Goal: Obtain resource: Obtain resource

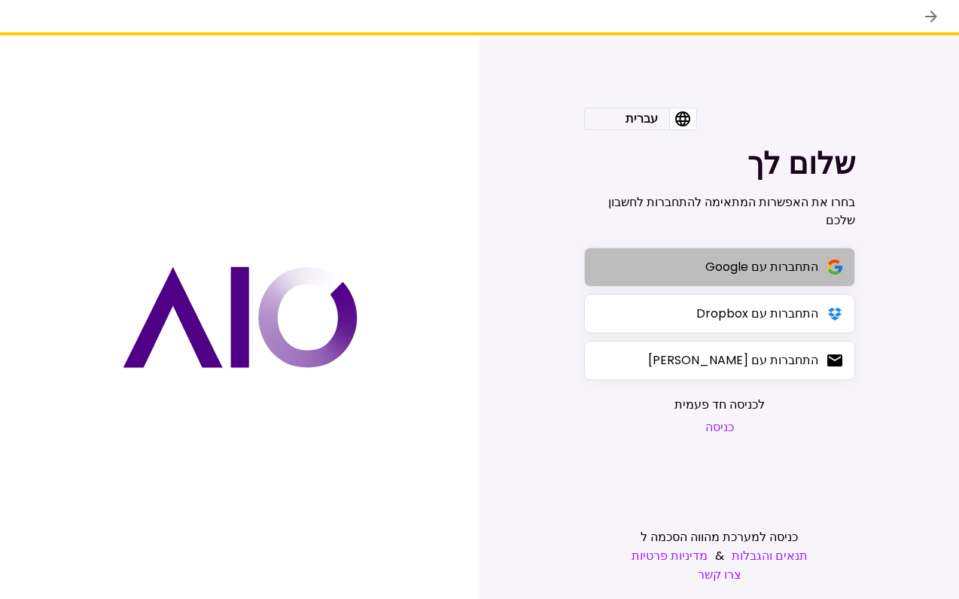
click at [791, 274] on div "התחברות עם Google" at bounding box center [761, 266] width 113 height 19
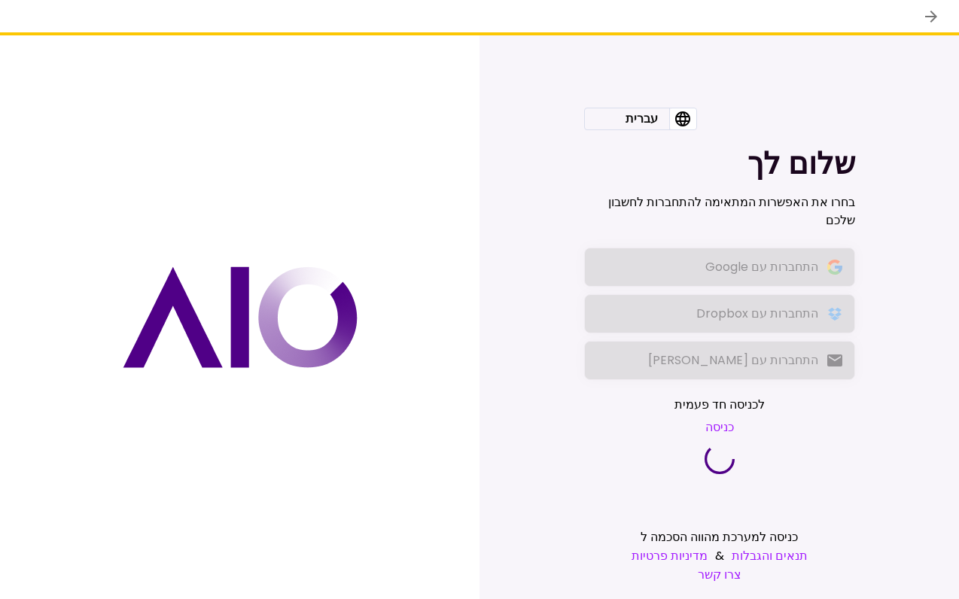
click at [11, 5] on div at bounding box center [479, 17] width 959 height 35
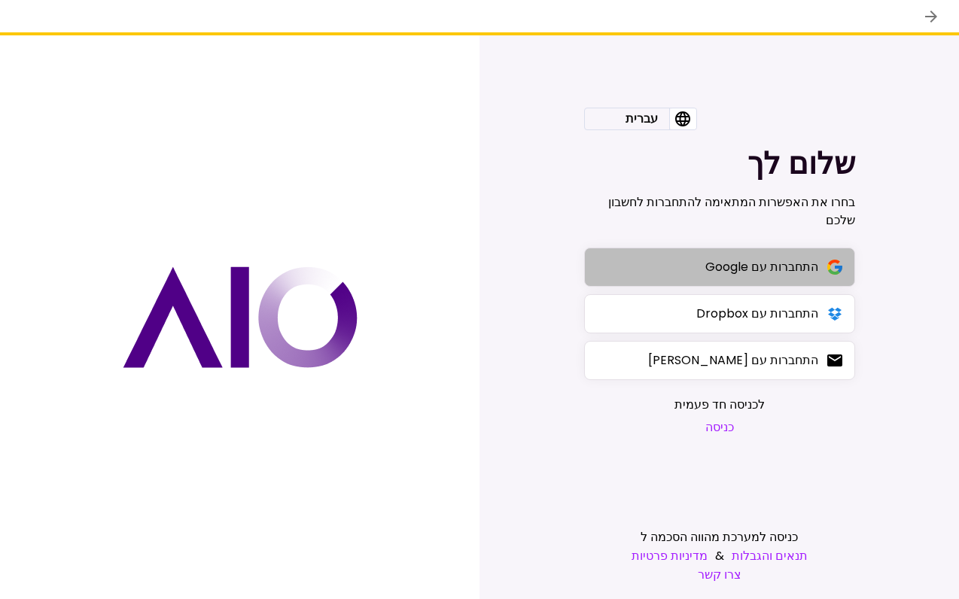
click at [736, 264] on div "התחברות עם Google" at bounding box center [761, 266] width 113 height 19
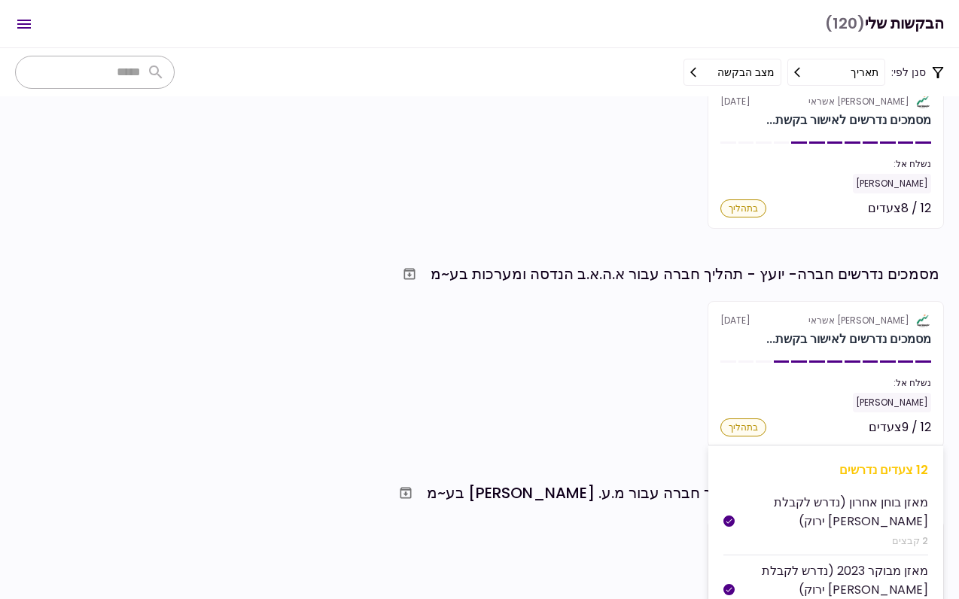
scroll to position [1436, 0]
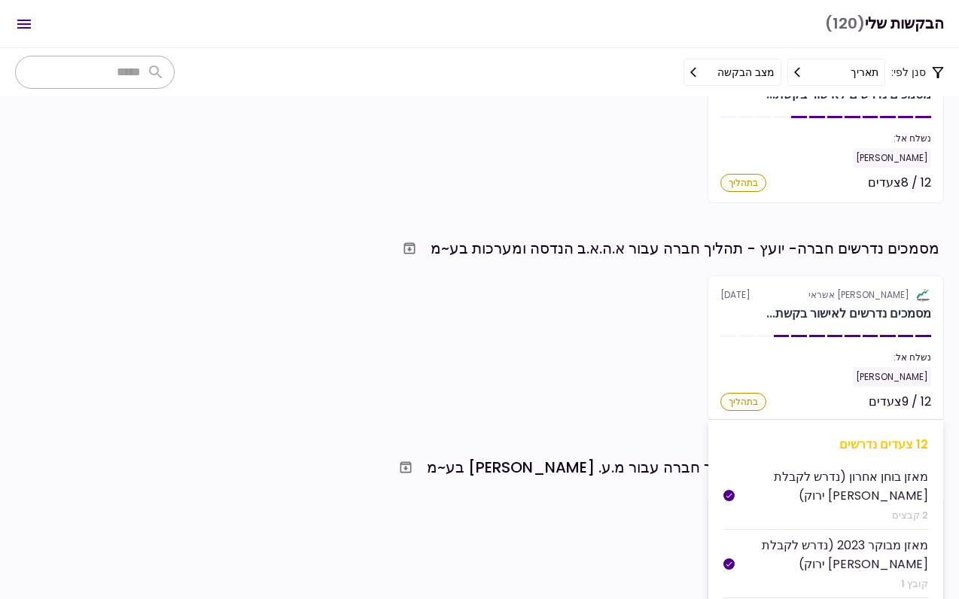
click at [864, 300] on div "[PERSON_NAME] אשראי" at bounding box center [859, 295] width 101 height 14
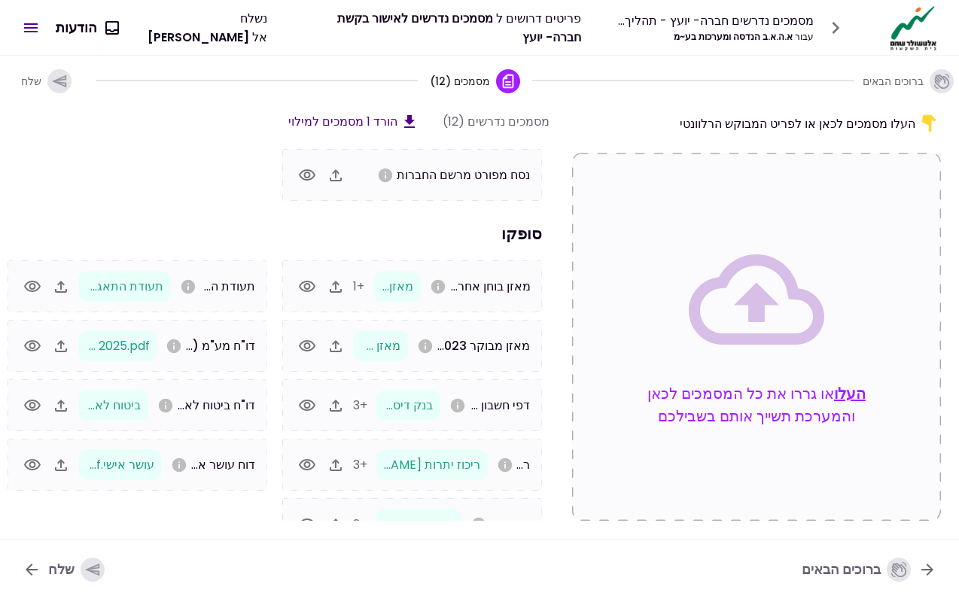
scroll to position [99, 0]
click at [303, 396] on icon "button" at bounding box center [307, 404] width 18 height 18
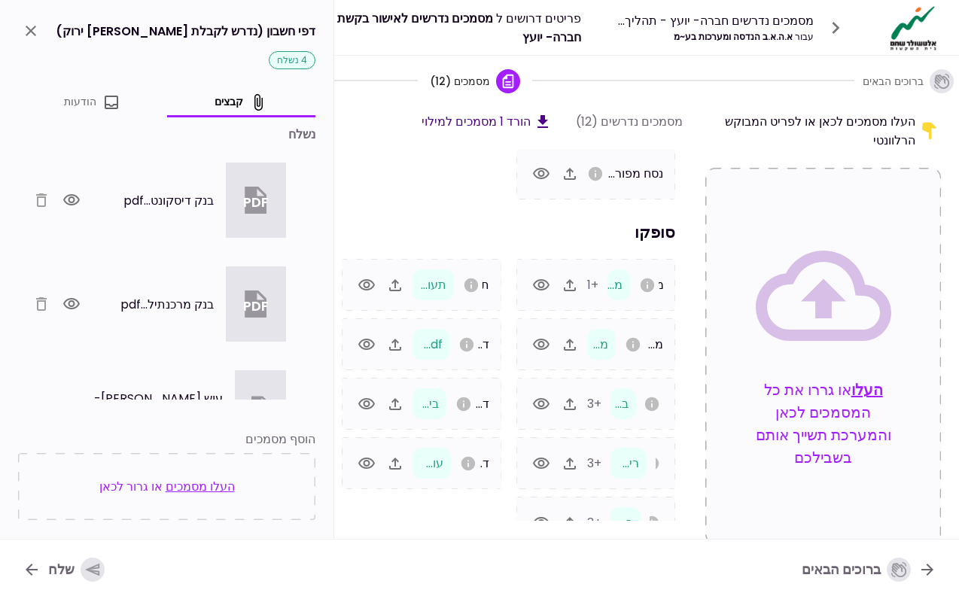
scroll to position [0, -1]
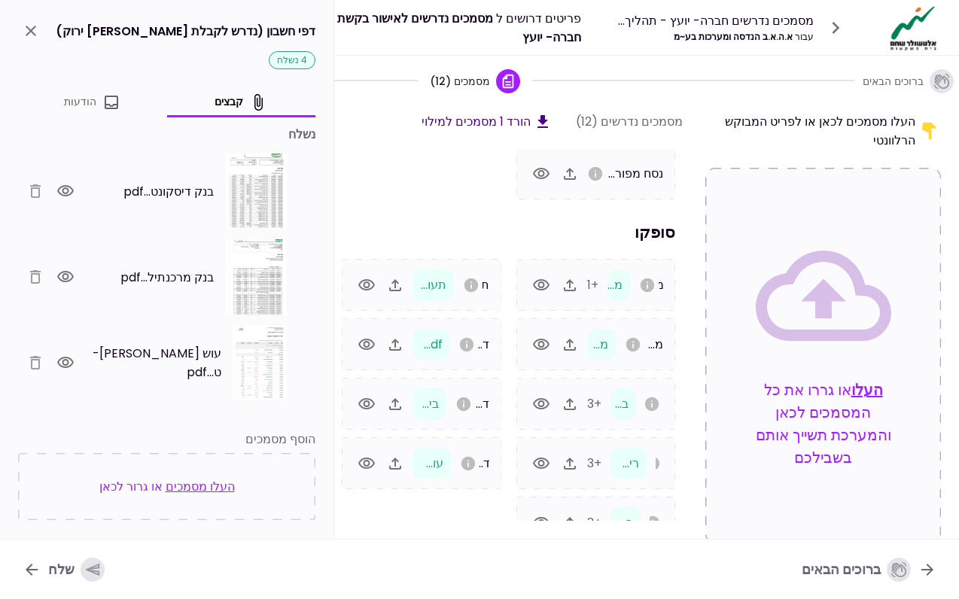
click at [74, 192] on icon "button" at bounding box center [65, 190] width 17 height 11
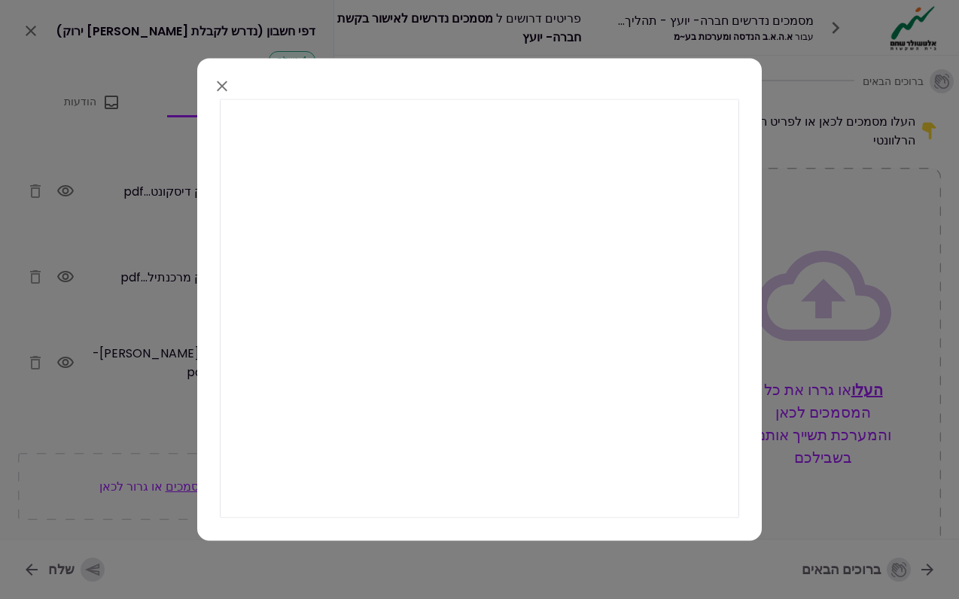
drag, startPoint x: 904, startPoint y: 498, endPoint x: 224, endPoint y: 81, distance: 797.6
click at [224, 81] on icon "button" at bounding box center [222, 86] width 18 height 18
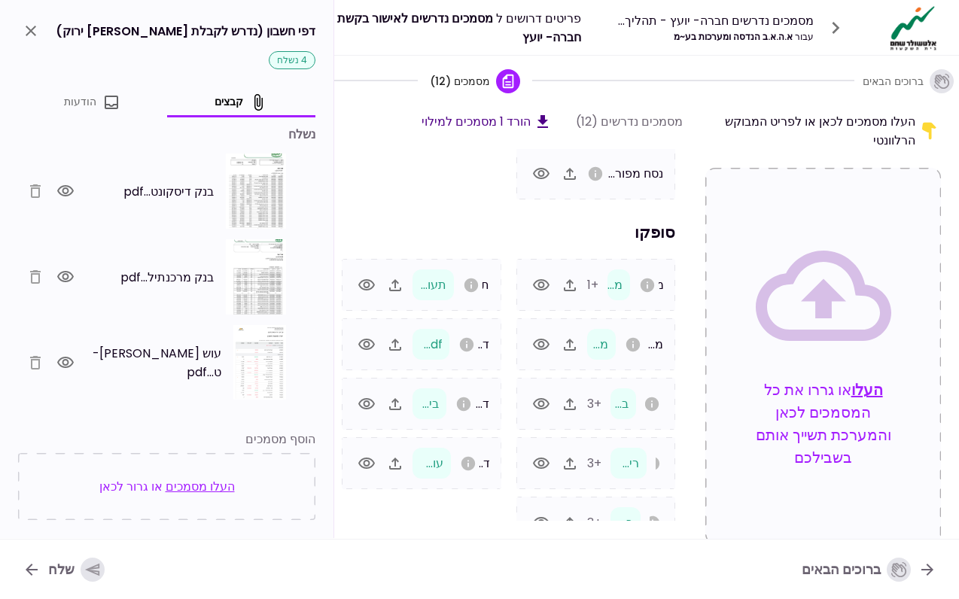
click at [70, 276] on icon "button" at bounding box center [65, 277] width 18 height 18
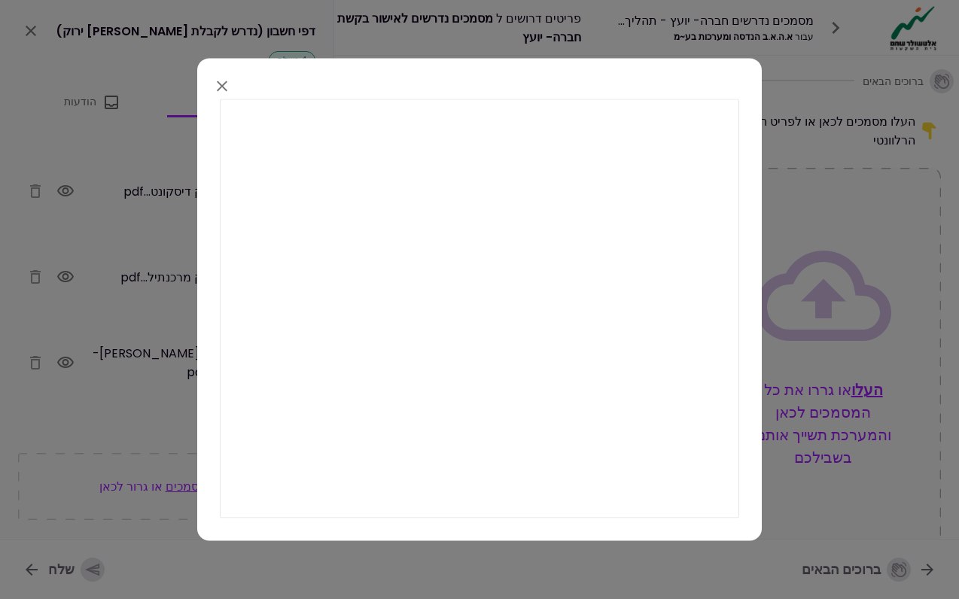
click at [219, 79] on icon "button" at bounding box center [222, 86] width 18 height 18
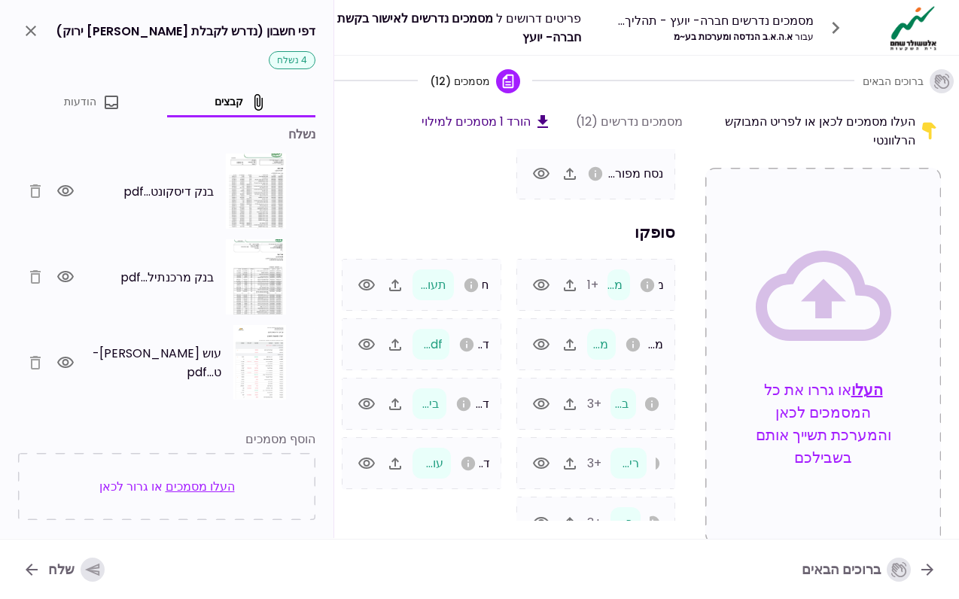
click at [30, 28] on icon "close" at bounding box center [31, 31] width 18 height 18
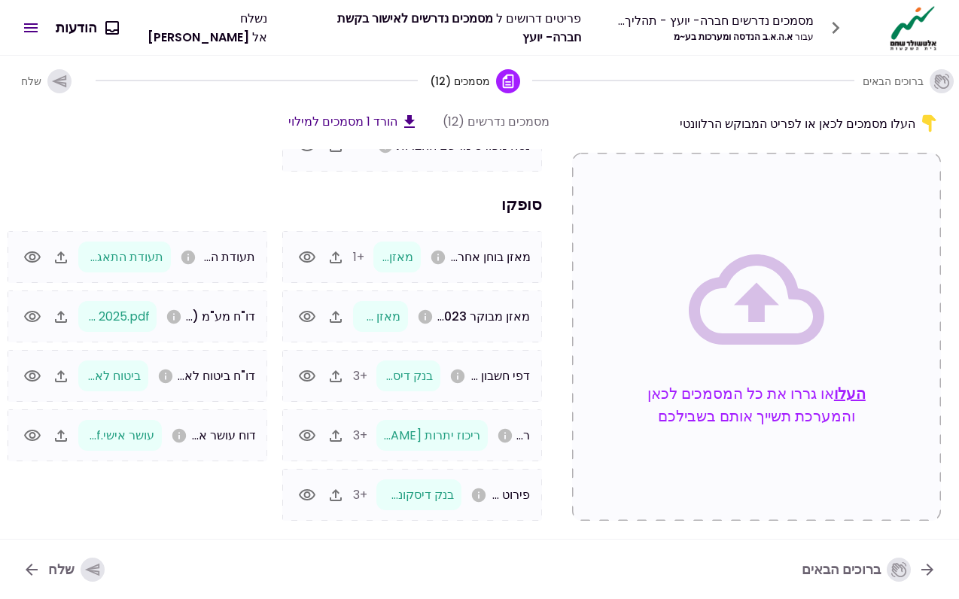
scroll to position [127, 0]
click at [312, 437] on icon "button" at bounding box center [307, 436] width 18 height 18
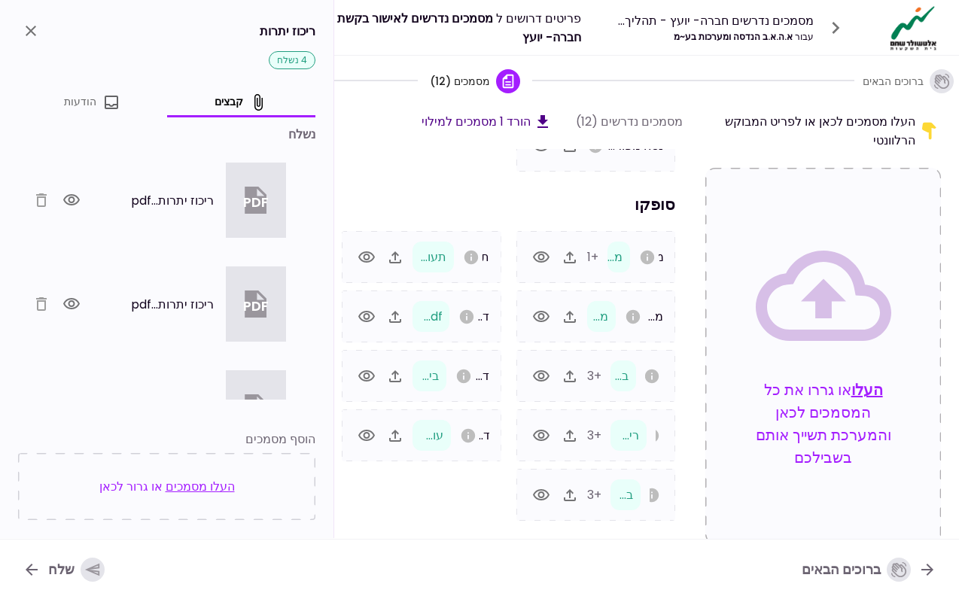
scroll to position [0, -1]
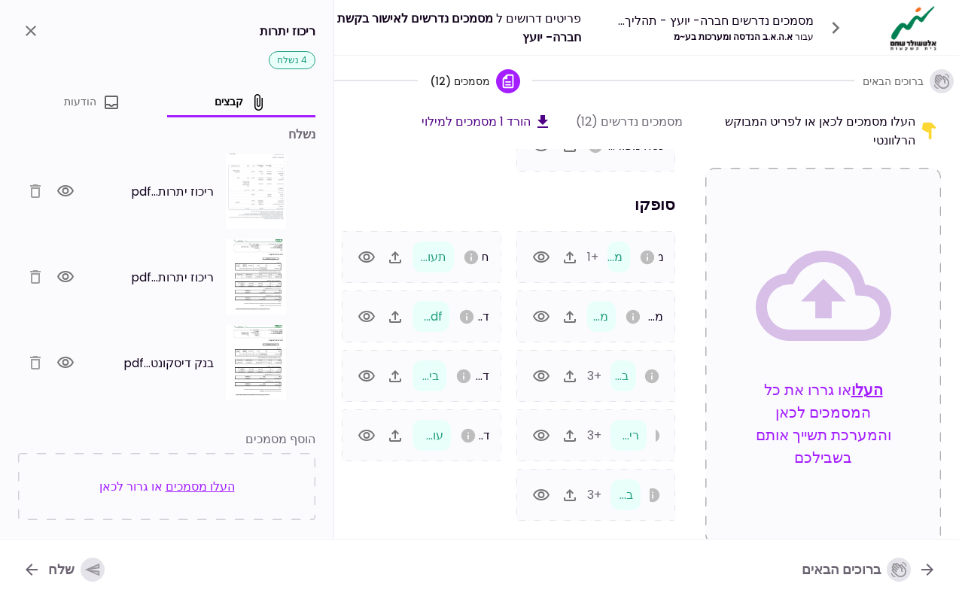
click at [67, 190] on icon "button" at bounding box center [65, 190] width 17 height 11
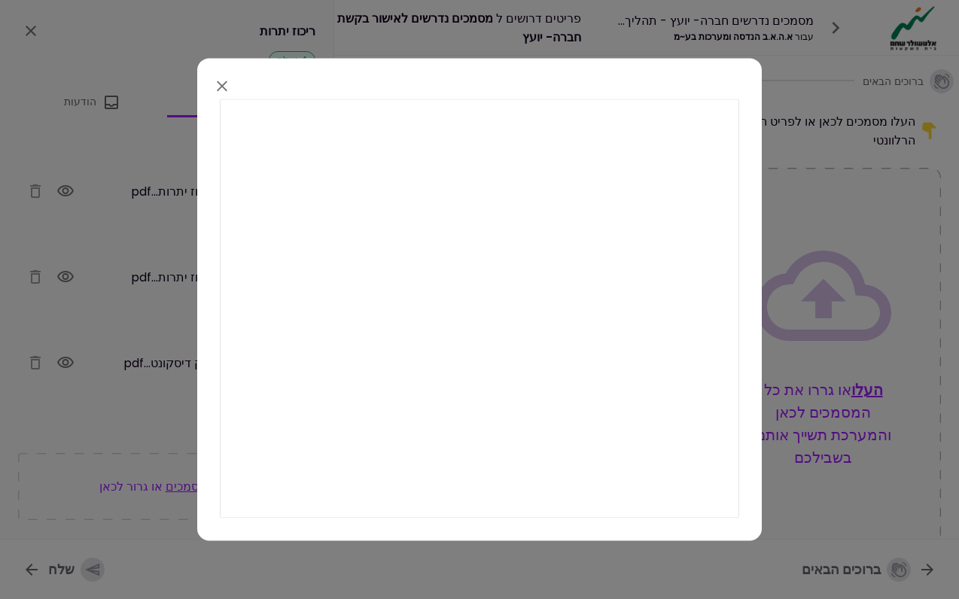
click at [218, 86] on icon "button" at bounding box center [222, 86] width 18 height 18
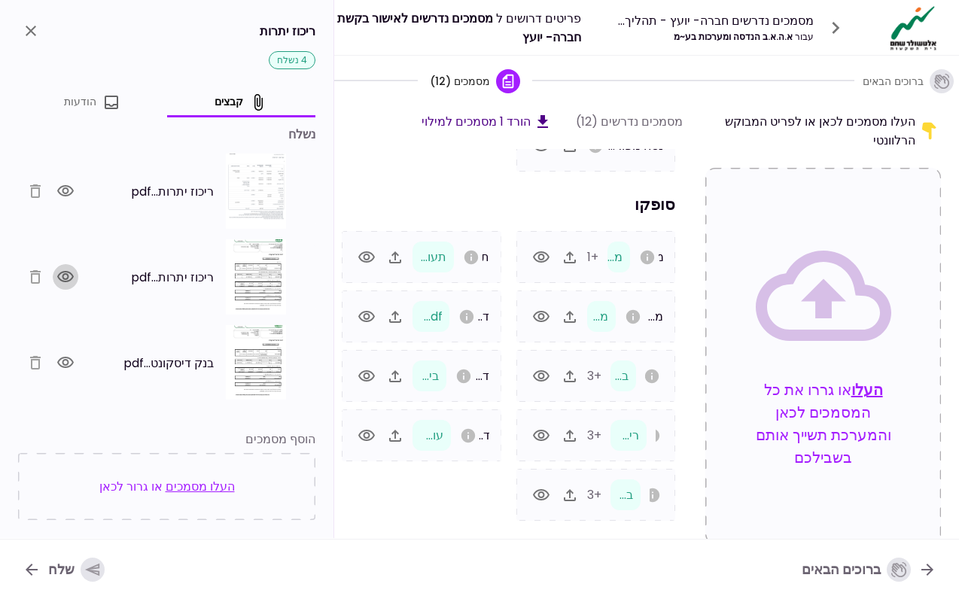
click at [66, 277] on icon "button" at bounding box center [65, 276] width 17 height 11
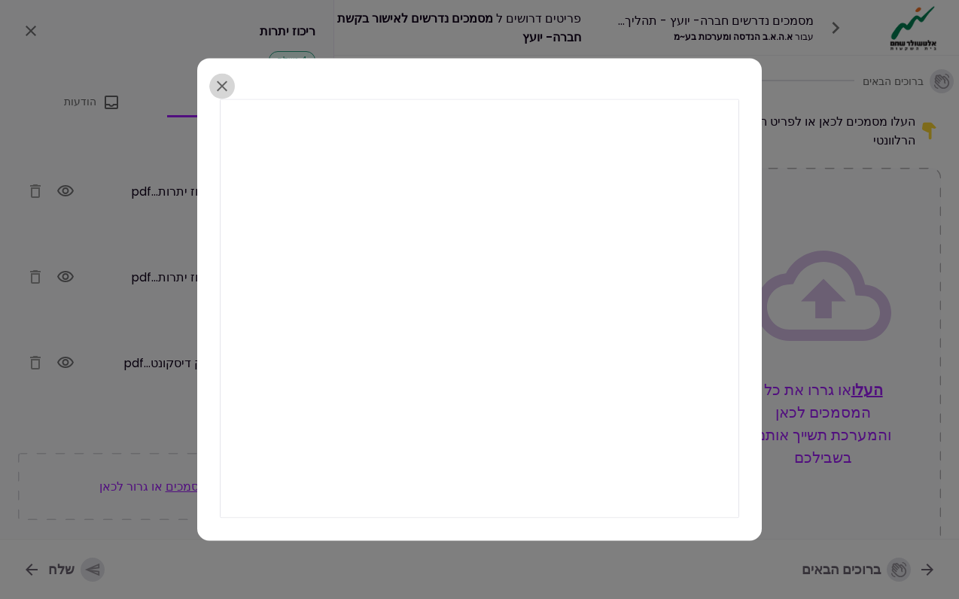
click at [221, 87] on icon "button" at bounding box center [222, 86] width 11 height 11
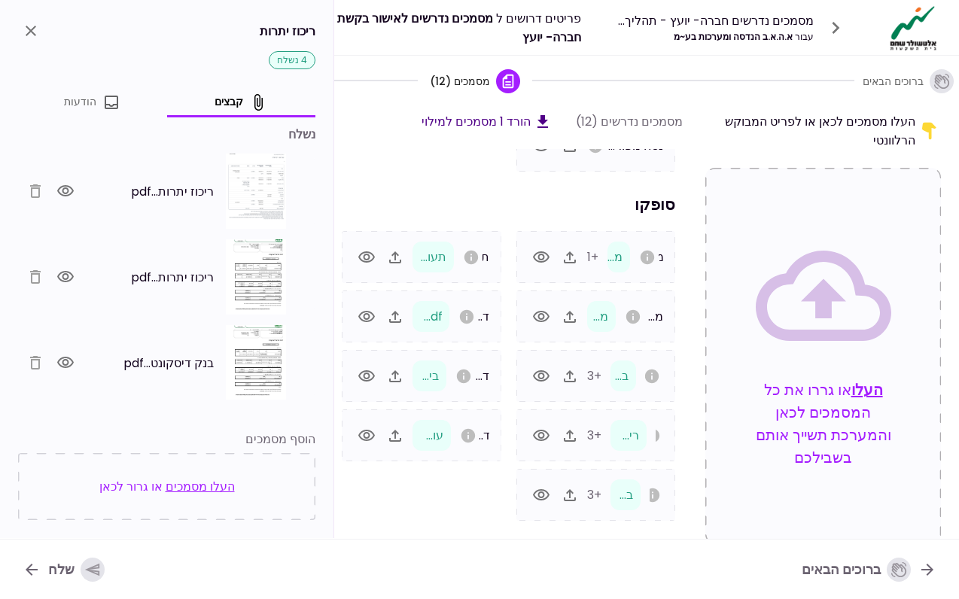
click at [74, 361] on icon "button" at bounding box center [65, 362] width 17 height 11
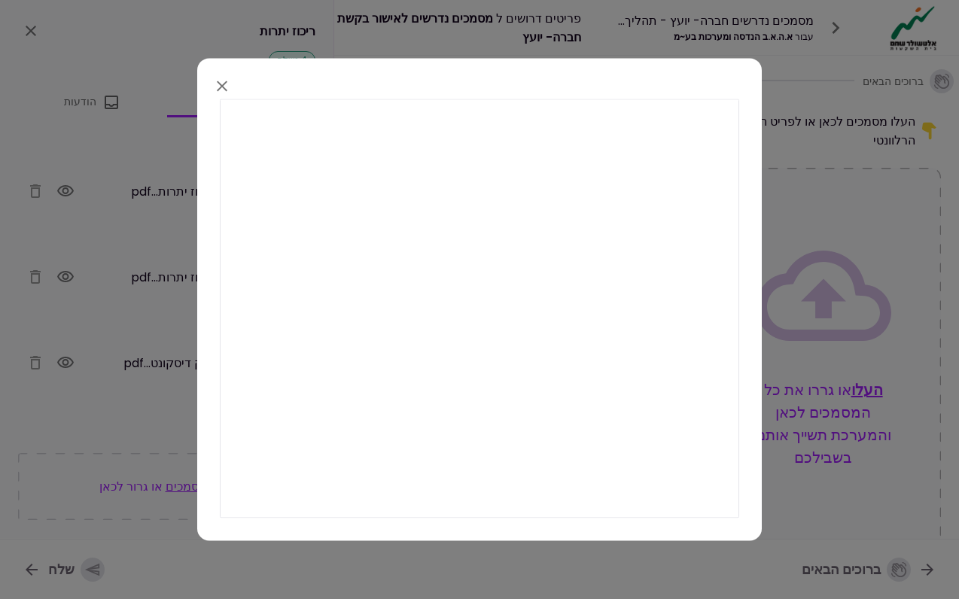
click at [224, 84] on icon "button" at bounding box center [222, 86] width 11 height 11
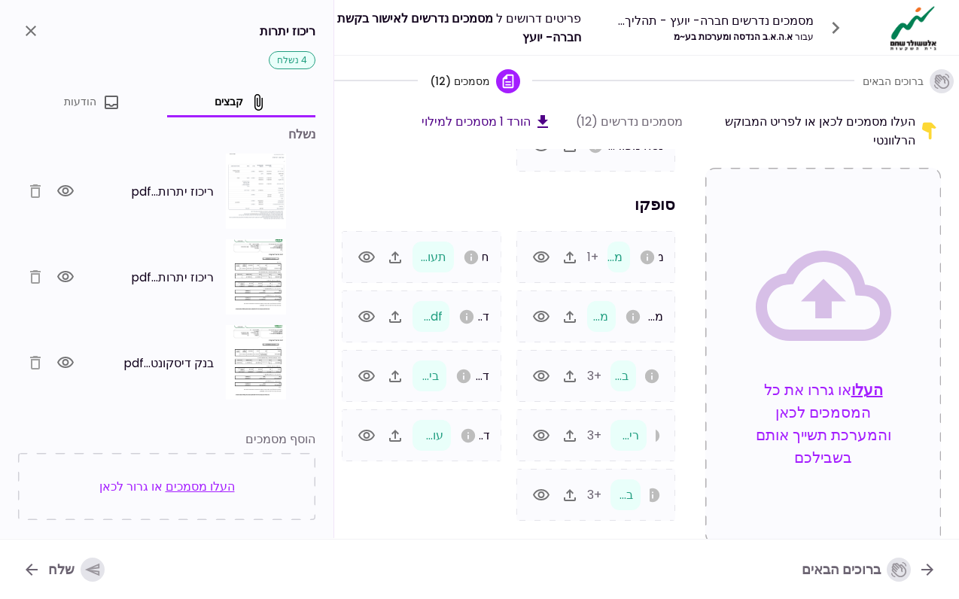
scroll to position [0, 0]
click at [23, 27] on icon "close" at bounding box center [31, 31] width 18 height 18
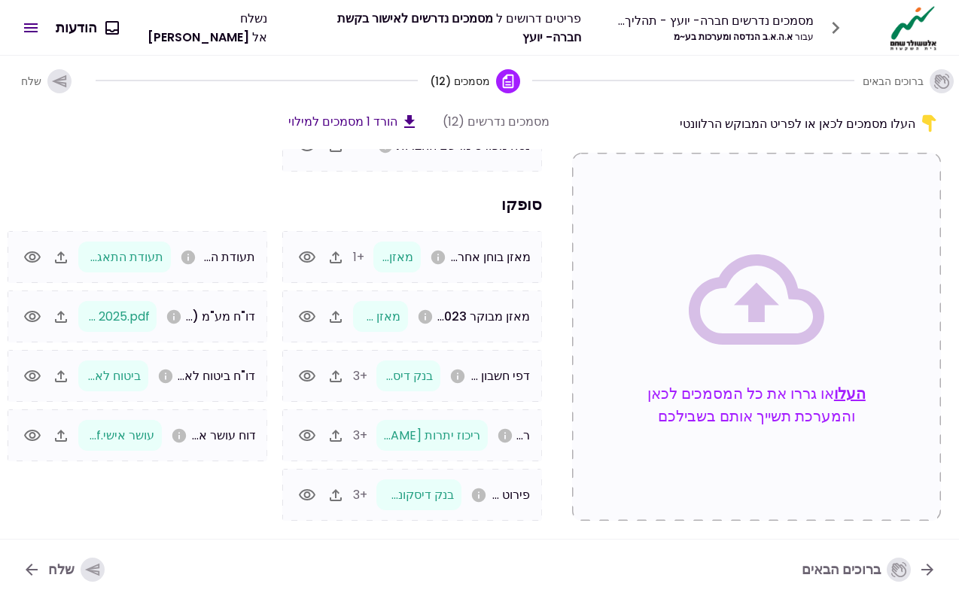
click at [315, 492] on icon "button" at bounding box center [307, 494] width 17 height 11
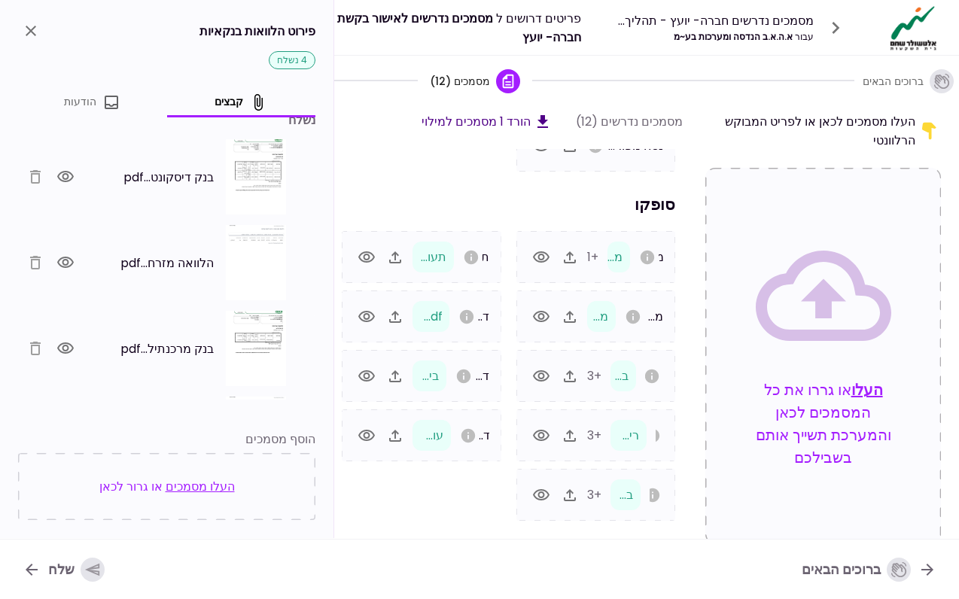
scroll to position [15, 0]
click at [66, 173] on icon "button" at bounding box center [65, 176] width 18 height 18
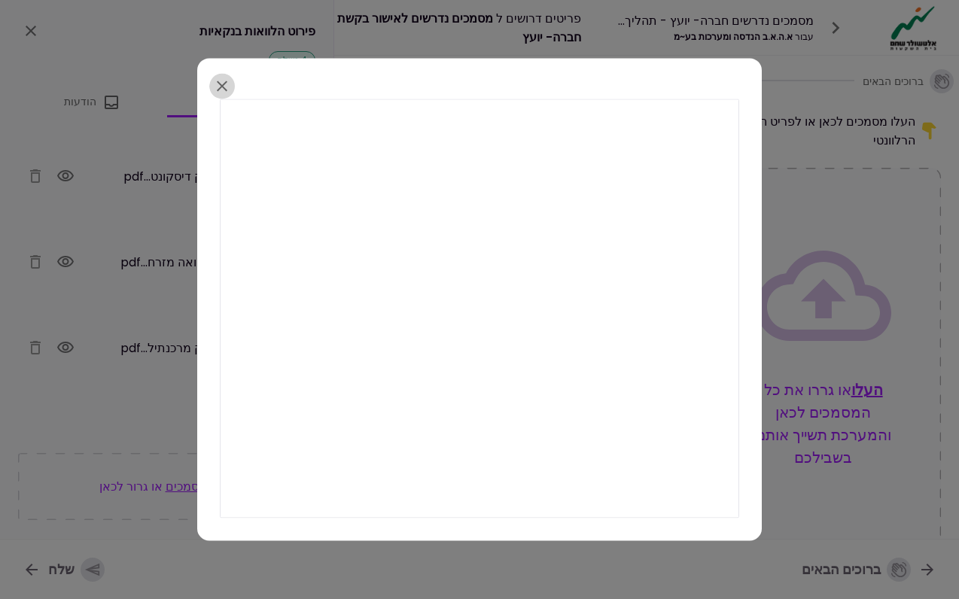
click at [225, 94] on icon "button" at bounding box center [222, 86] width 18 height 18
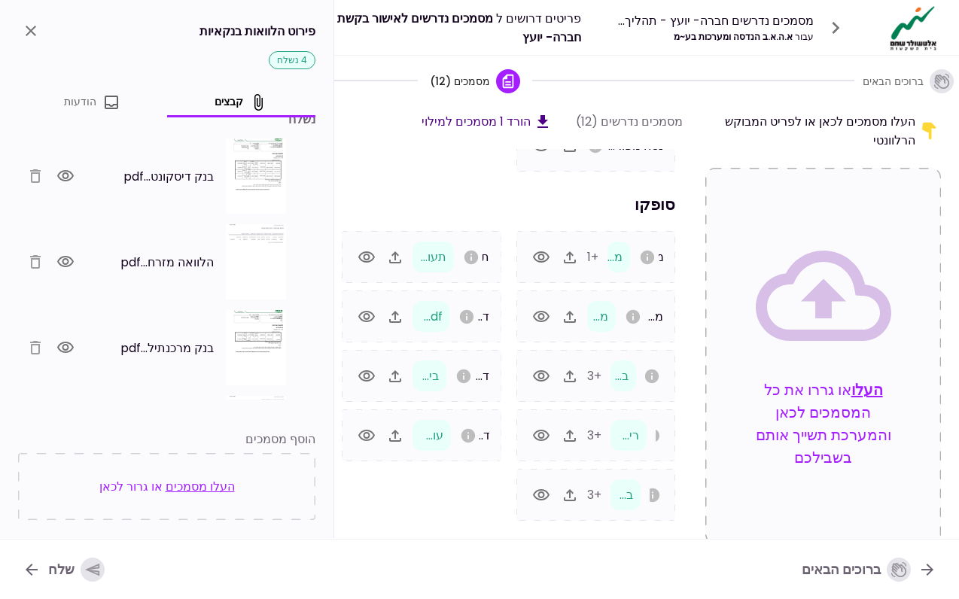
click at [146, 327] on div "בנק מרכנתיל...pdf" at bounding box center [203, 347] width 166 height 75
click at [73, 345] on icon "button" at bounding box center [65, 347] width 17 height 11
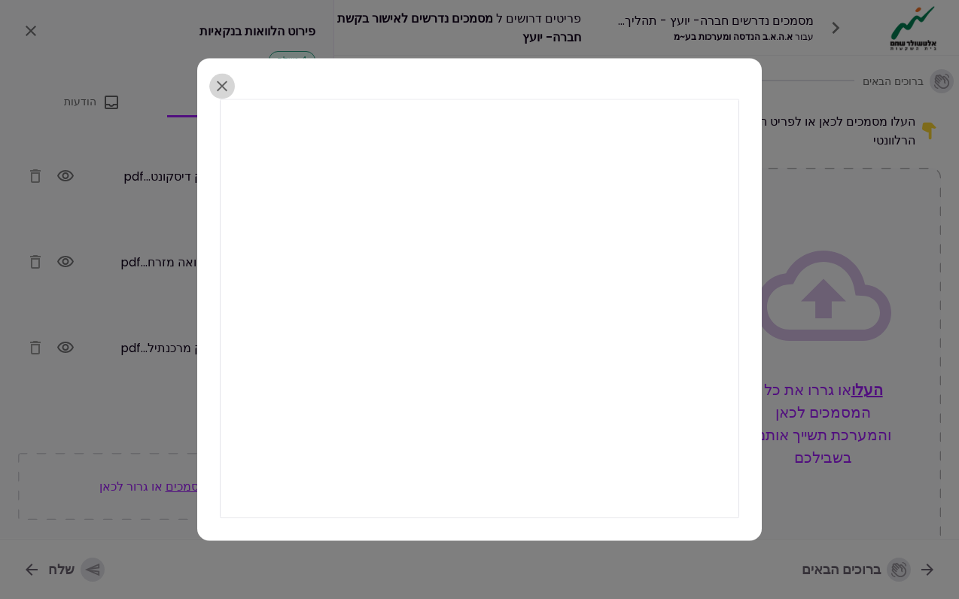
click at [221, 90] on icon "button" at bounding box center [222, 86] width 18 height 18
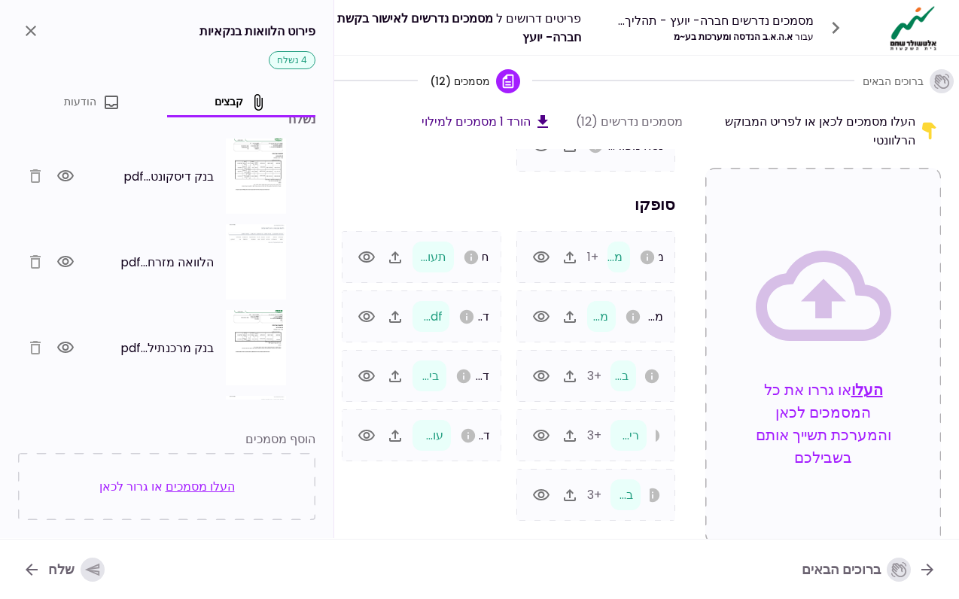
click at [547, 315] on icon "button" at bounding box center [541, 317] width 18 height 18
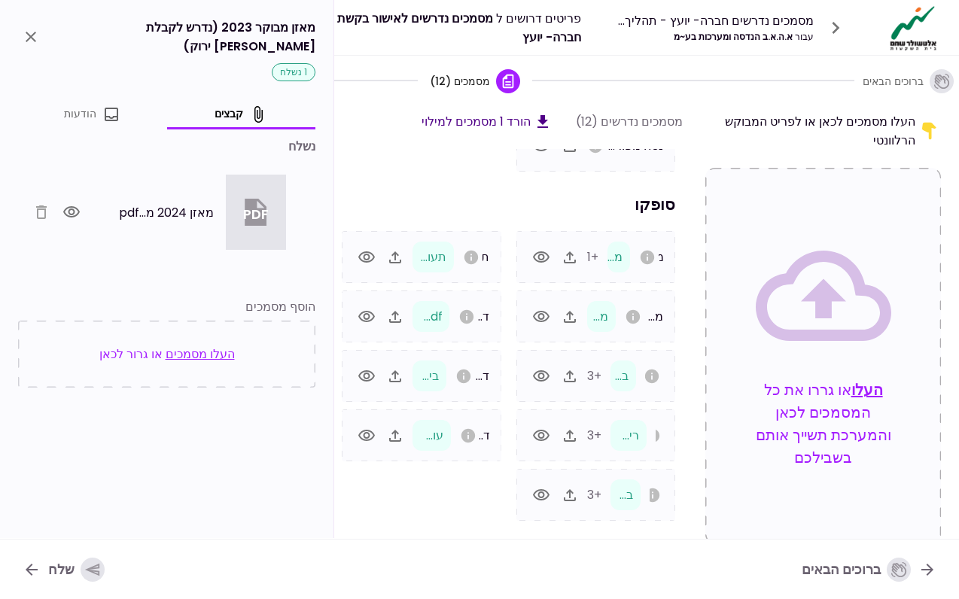
scroll to position [0, 0]
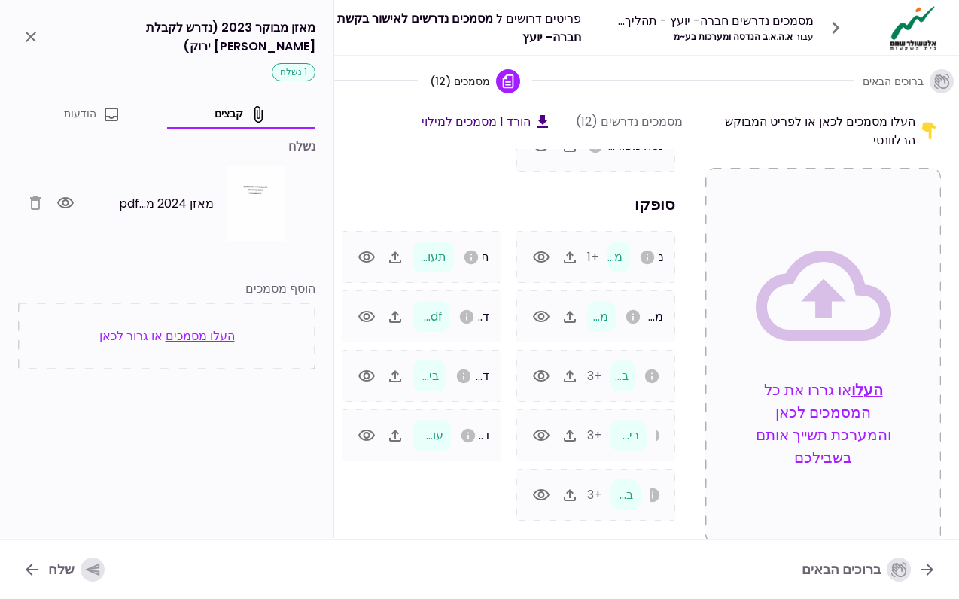
click at [69, 197] on icon "button" at bounding box center [65, 202] width 17 height 11
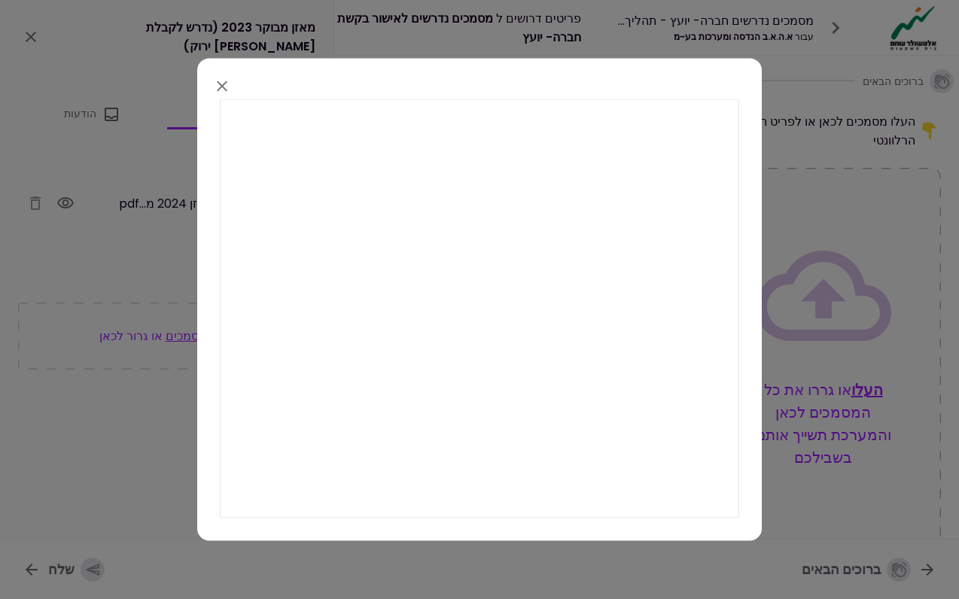
click at [227, 84] on icon "button" at bounding box center [222, 86] width 18 height 18
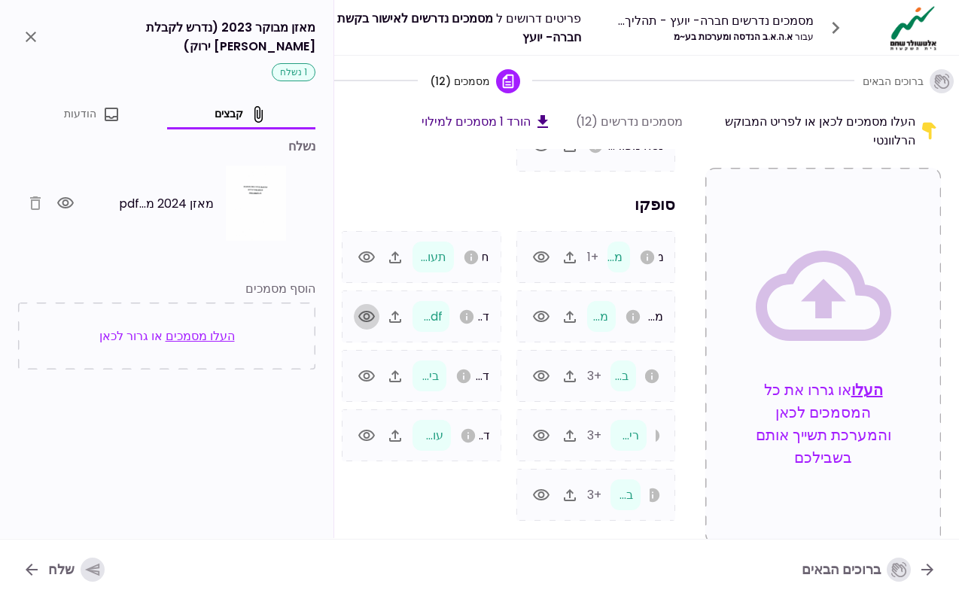
click at [366, 313] on icon "button" at bounding box center [367, 317] width 18 height 18
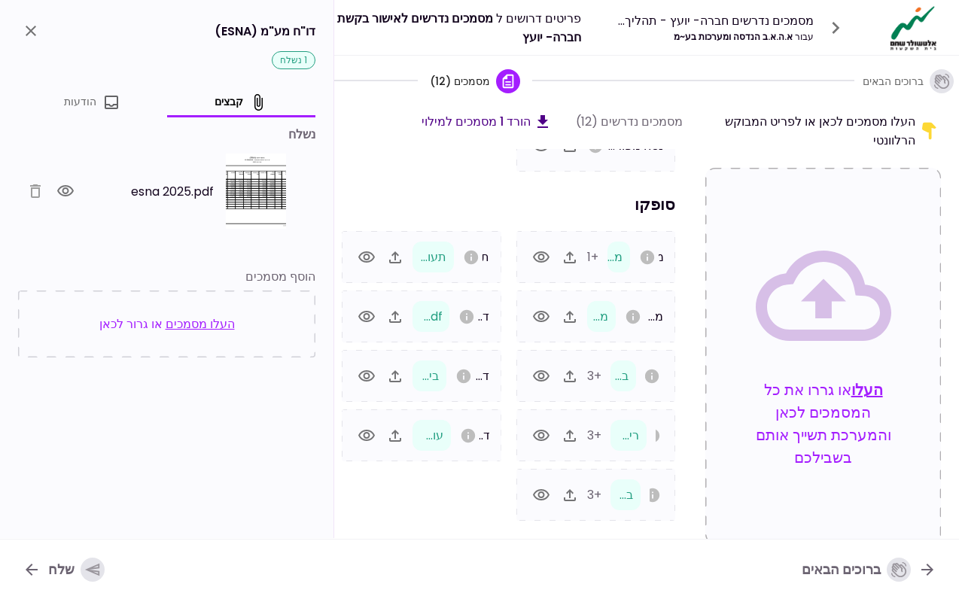
click at [484, 113] on button "הורד 1 מסמכים למילוי" at bounding box center [487, 121] width 130 height 19
click at [26, 25] on icon "close" at bounding box center [31, 31] width 18 height 18
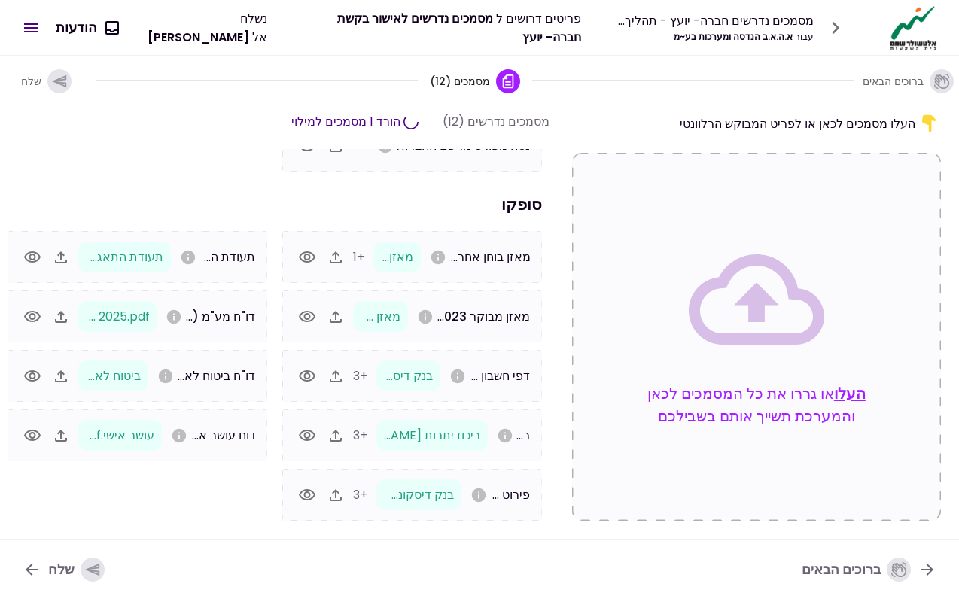
click at [411, 108] on div "העלו מסמכים לכאן או לפריט המבוקש הרלוונטי העלו או גררו את כל המסמכים לכאן והמער…" at bounding box center [479, 322] width 959 height 434
click at [312, 314] on icon "button" at bounding box center [307, 317] width 18 height 18
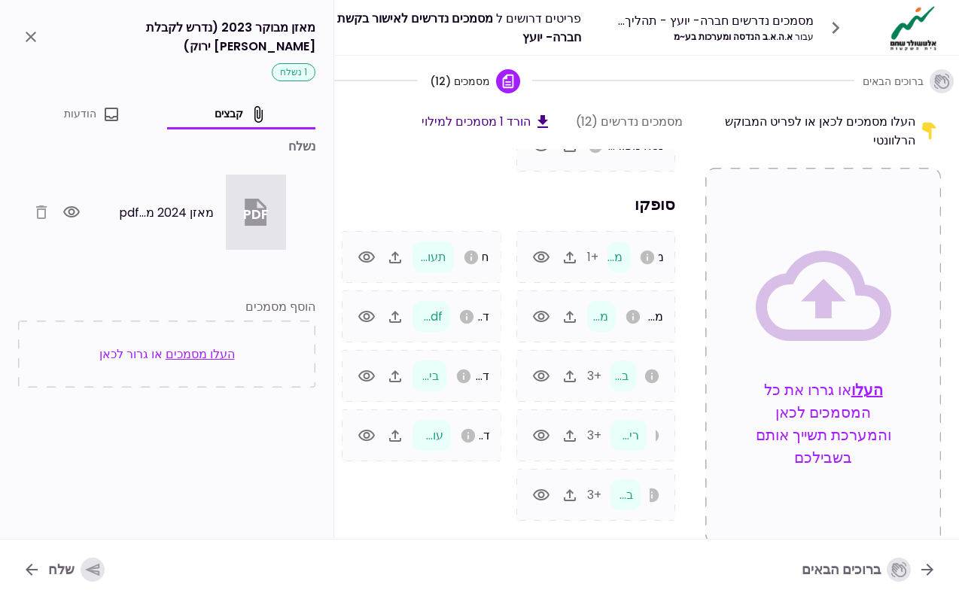
scroll to position [0, -1]
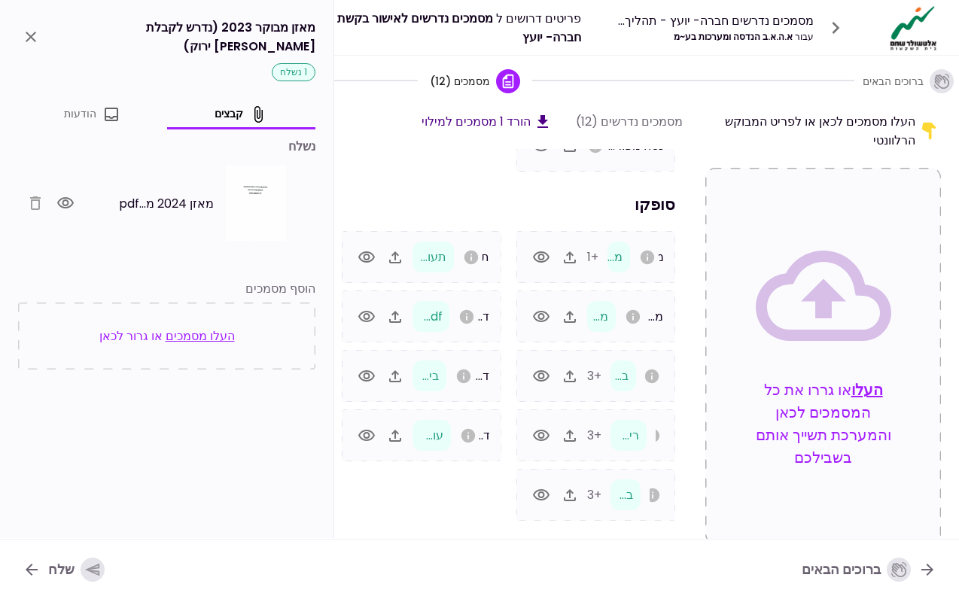
click at [72, 197] on icon "button" at bounding box center [65, 202] width 17 height 11
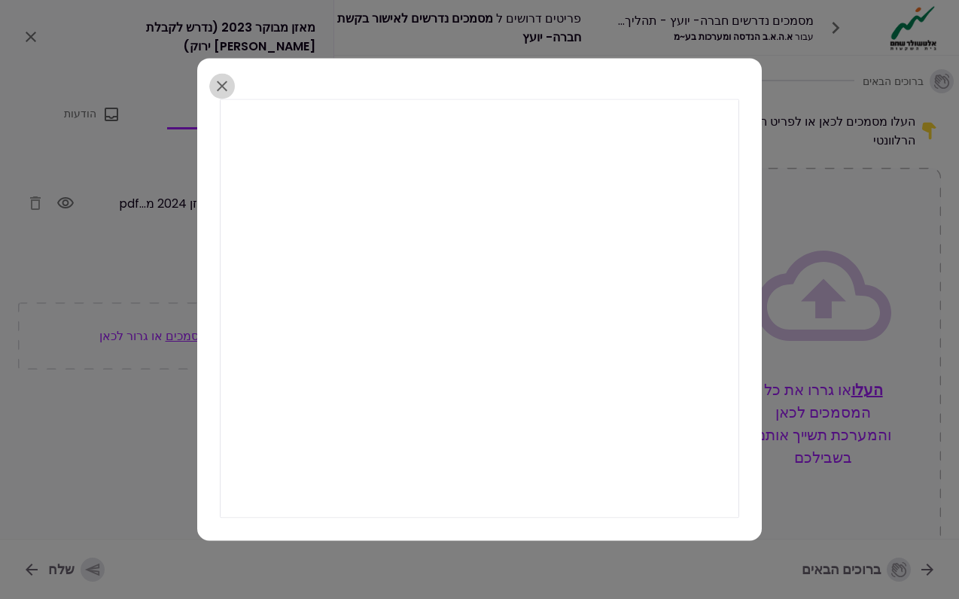
click at [222, 84] on icon "button" at bounding box center [222, 86] width 18 height 18
